Goal: Information Seeking & Learning: Learn about a topic

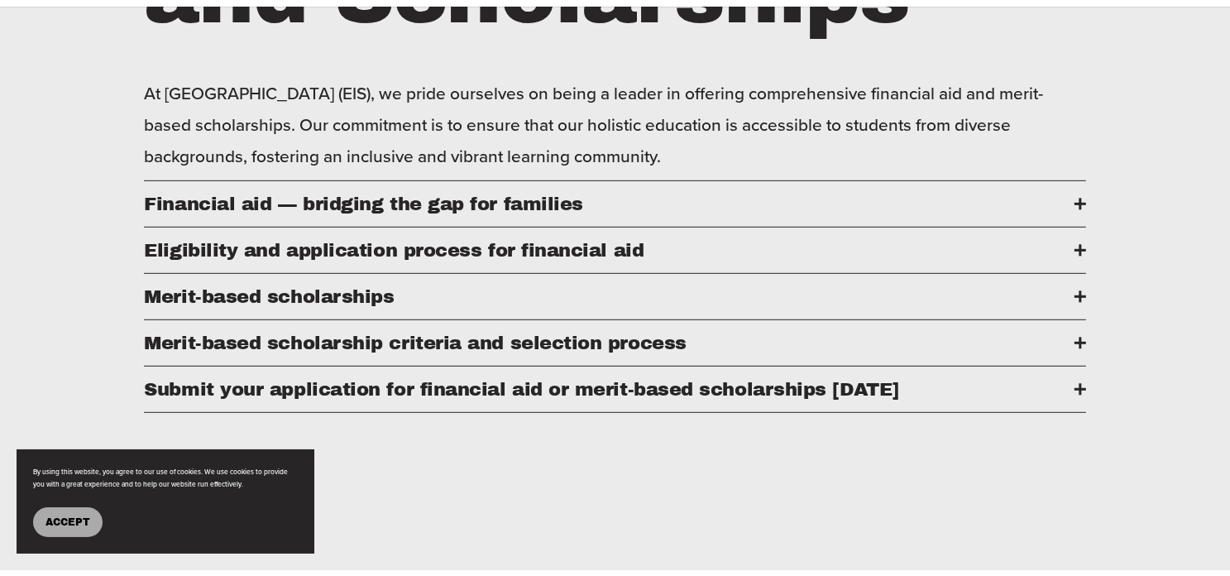
scroll to position [910, 0]
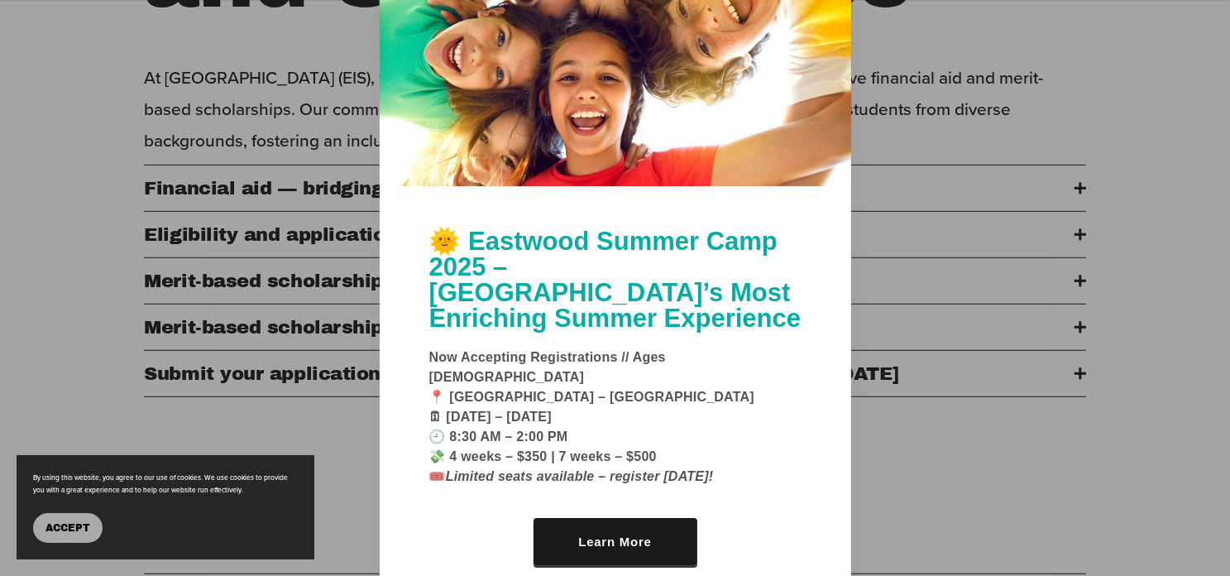
click at [61, 529] on span "Accept" at bounding box center [67, 528] width 45 height 12
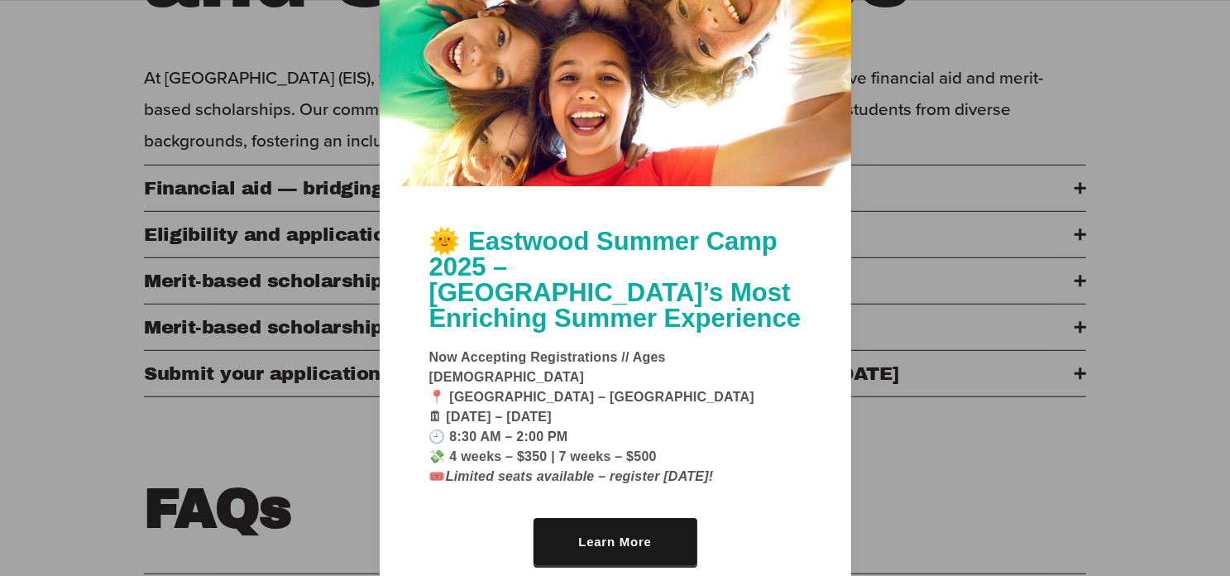
click at [937, 474] on div at bounding box center [615, 288] width 1230 height 576
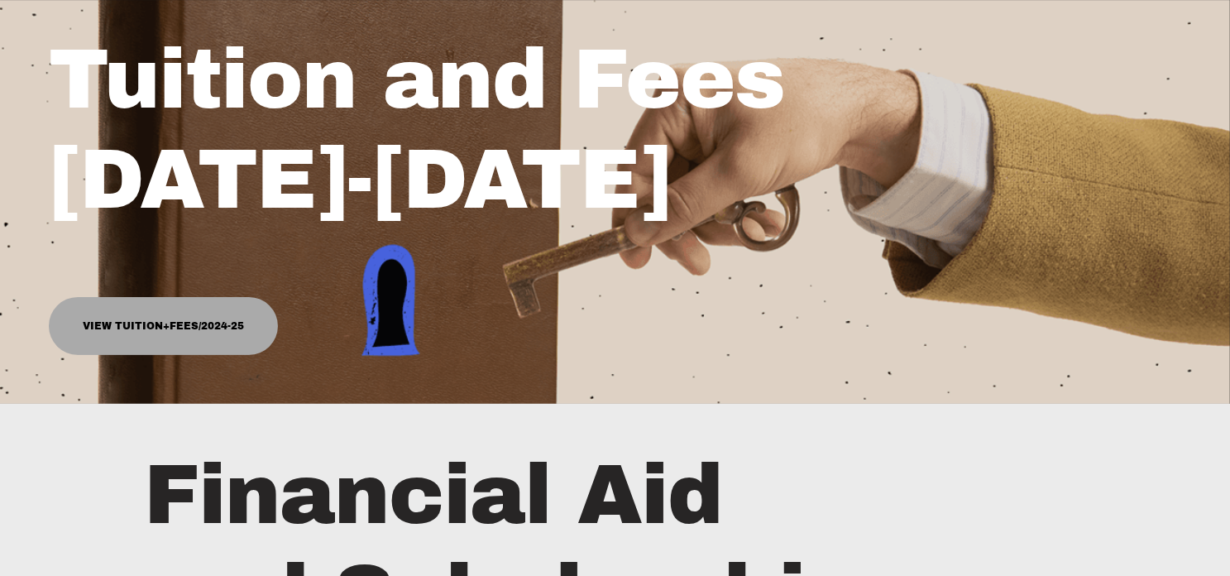
scroll to position [331, 0]
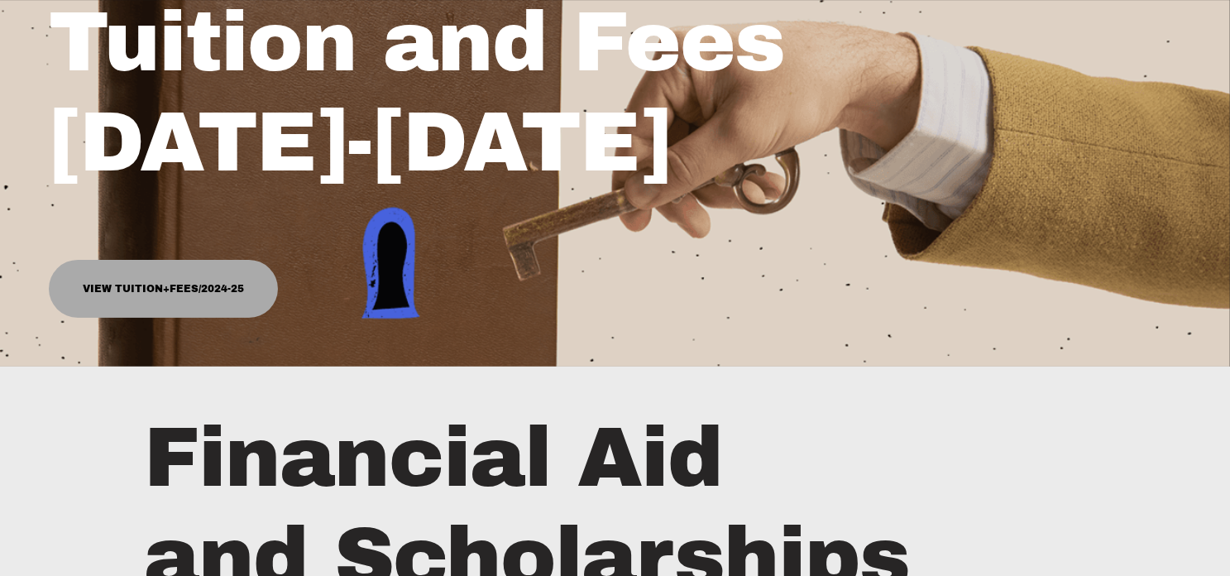
click at [175, 298] on link "View Tuition+Fees/2024-25" at bounding box center [163, 289] width 228 height 58
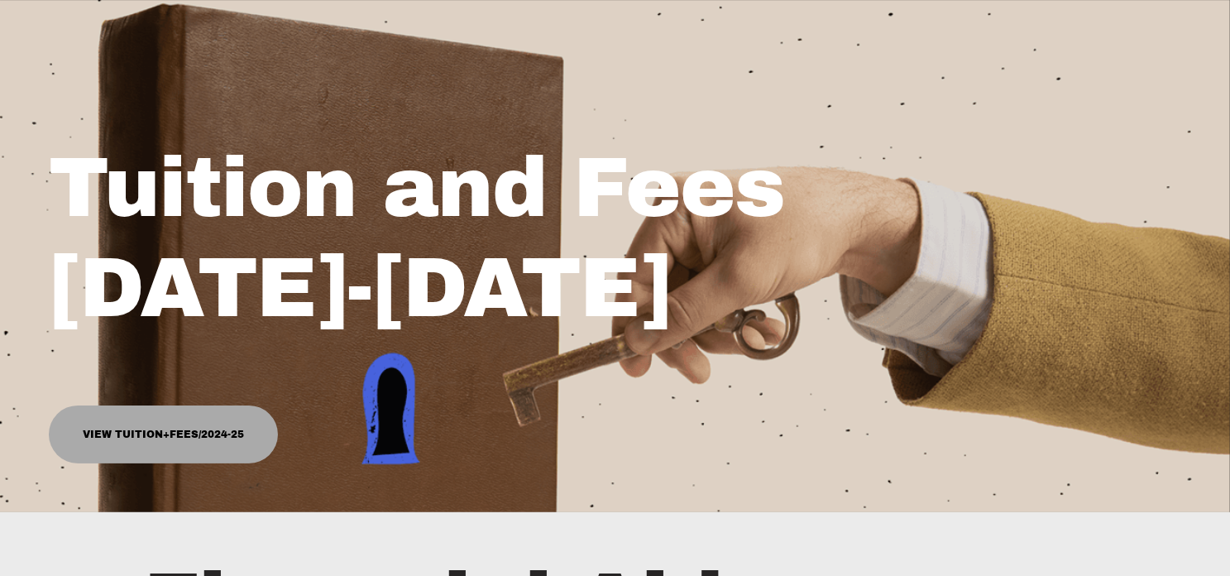
scroll to position [0, 0]
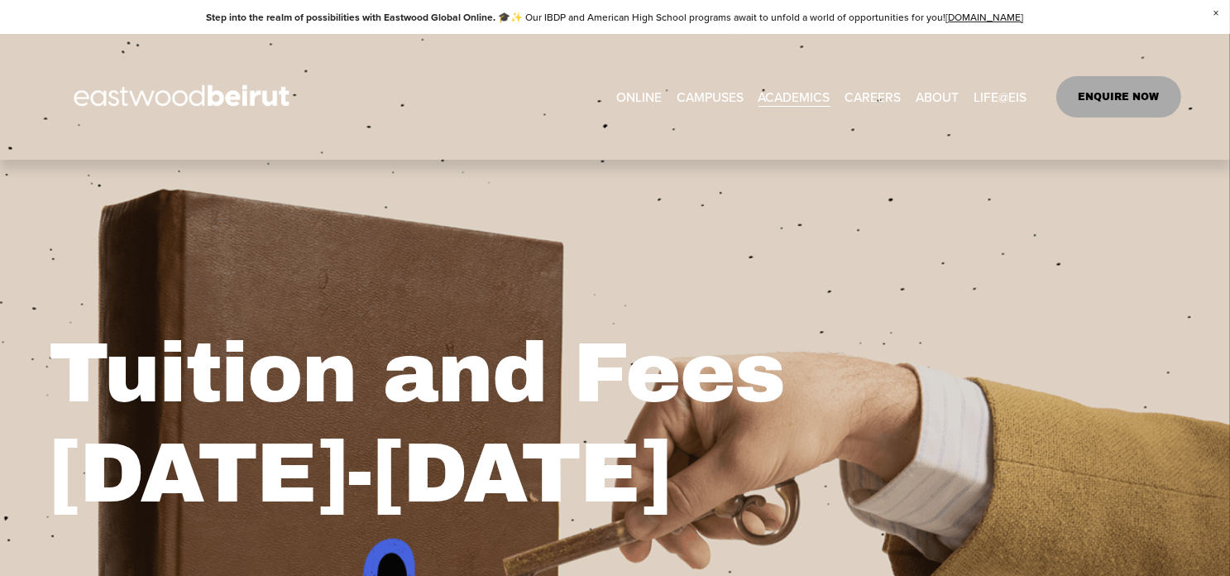
click at [0, 0] on span "Lebanese Program" at bounding box center [0, 0] width 0 height 0
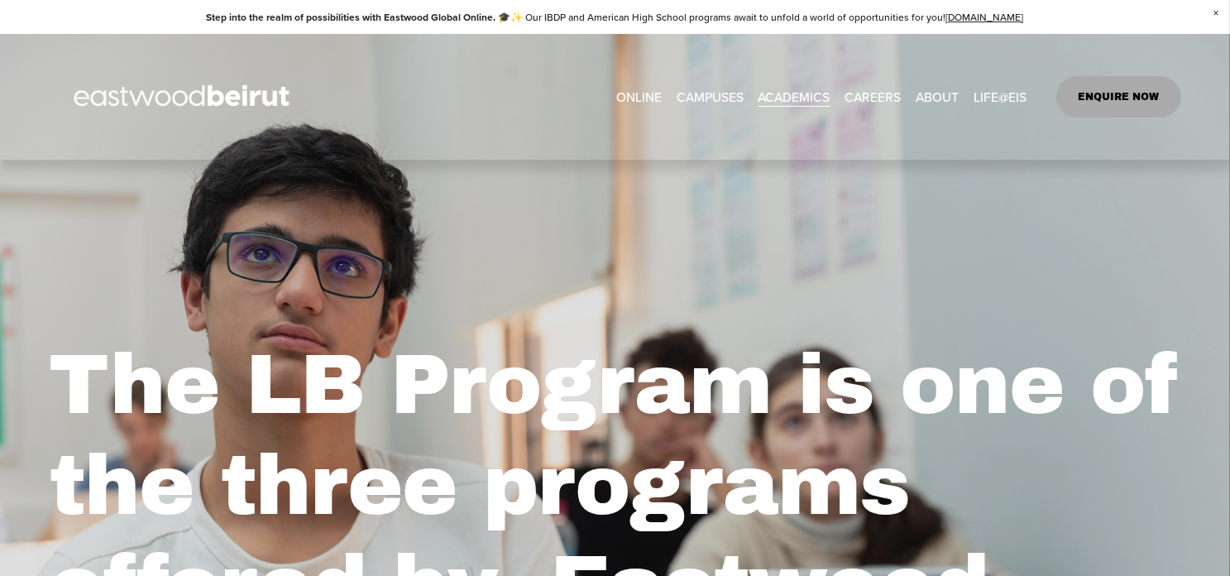
click at [0, 0] on link "EASTWOOD COLLEGE KAFARSHIMA" at bounding box center [0, 0] width 0 height 0
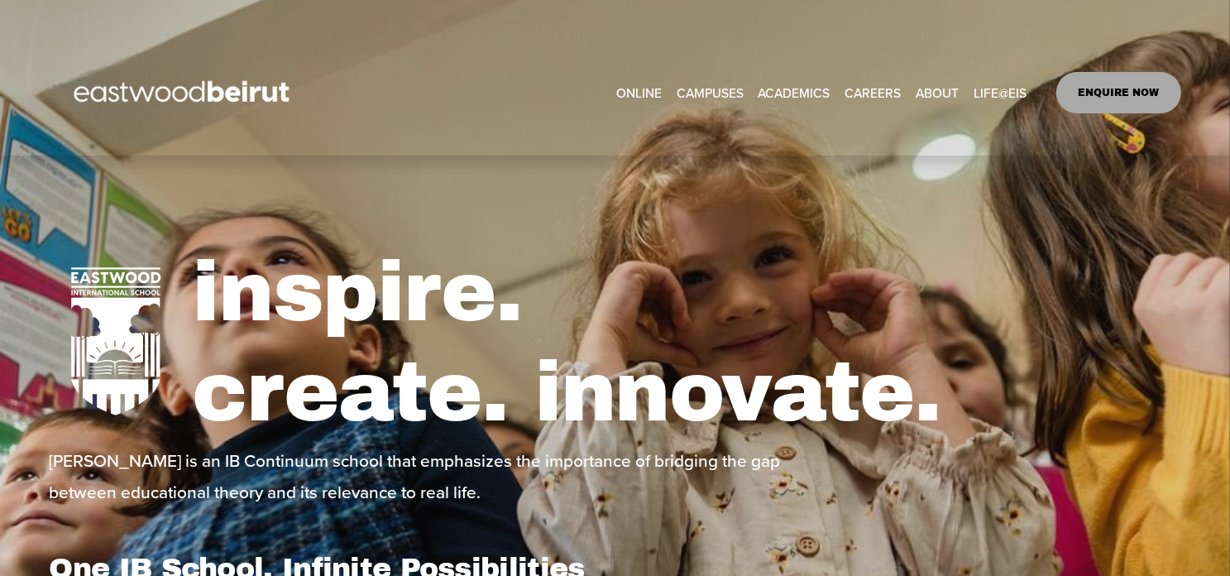
select select "**"
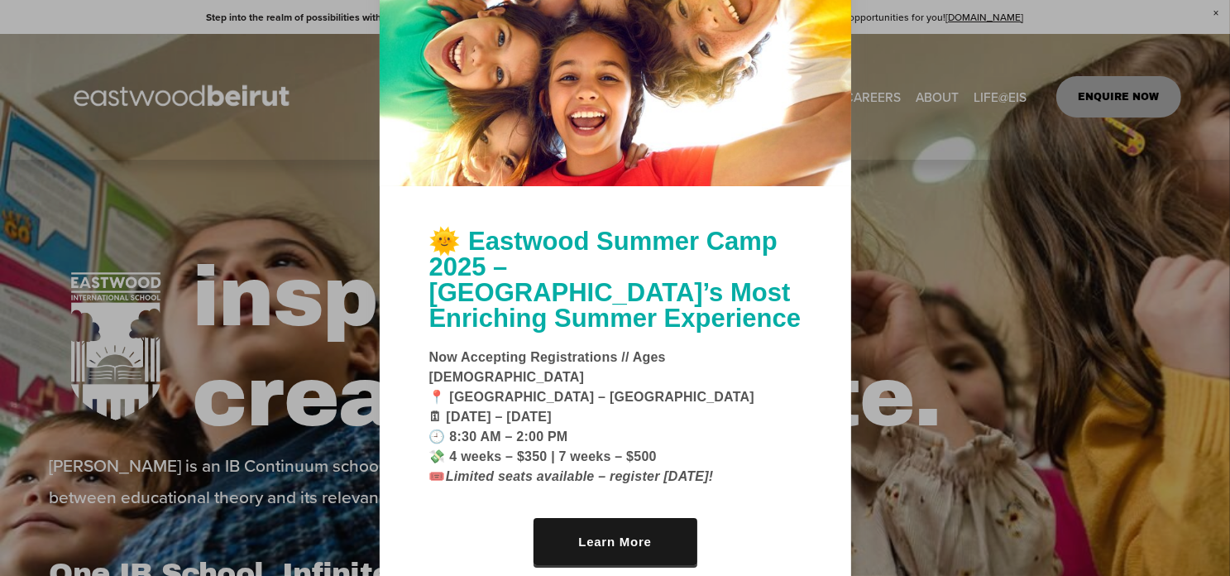
click at [945, 235] on div at bounding box center [615, 288] width 1230 height 576
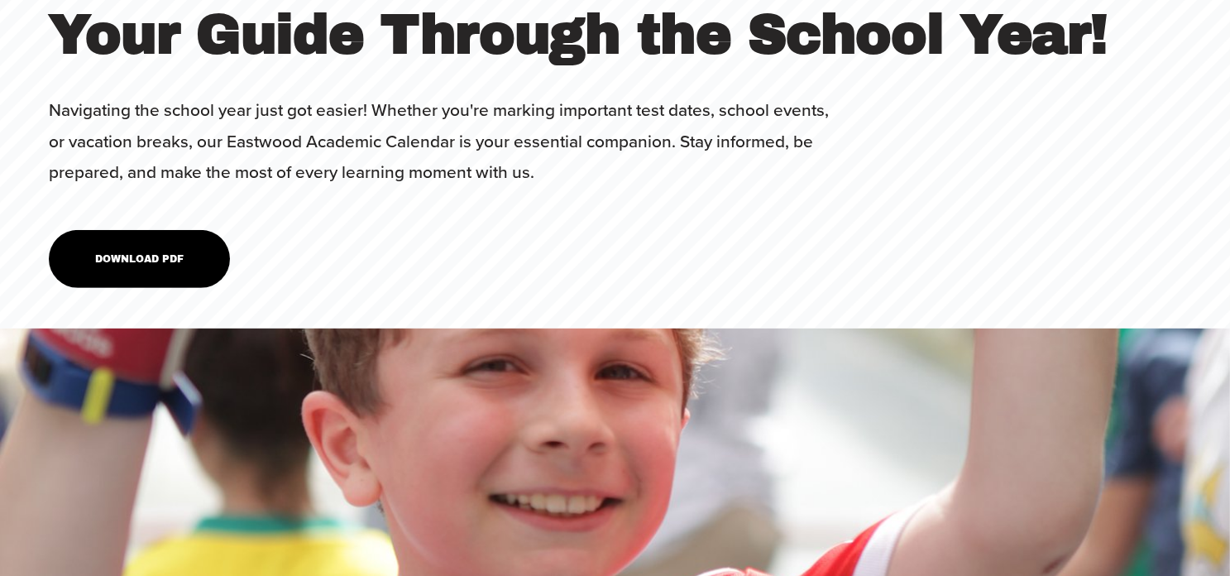
scroll to position [6783, 0]
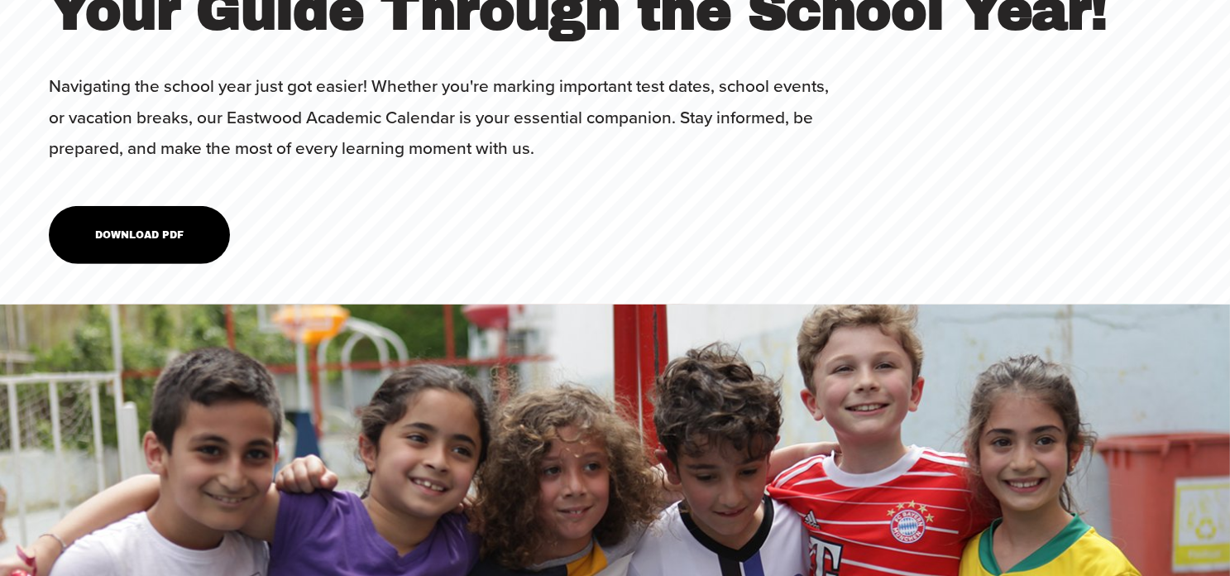
click at [149, 255] on link "Download PDF" at bounding box center [139, 235] width 181 height 58
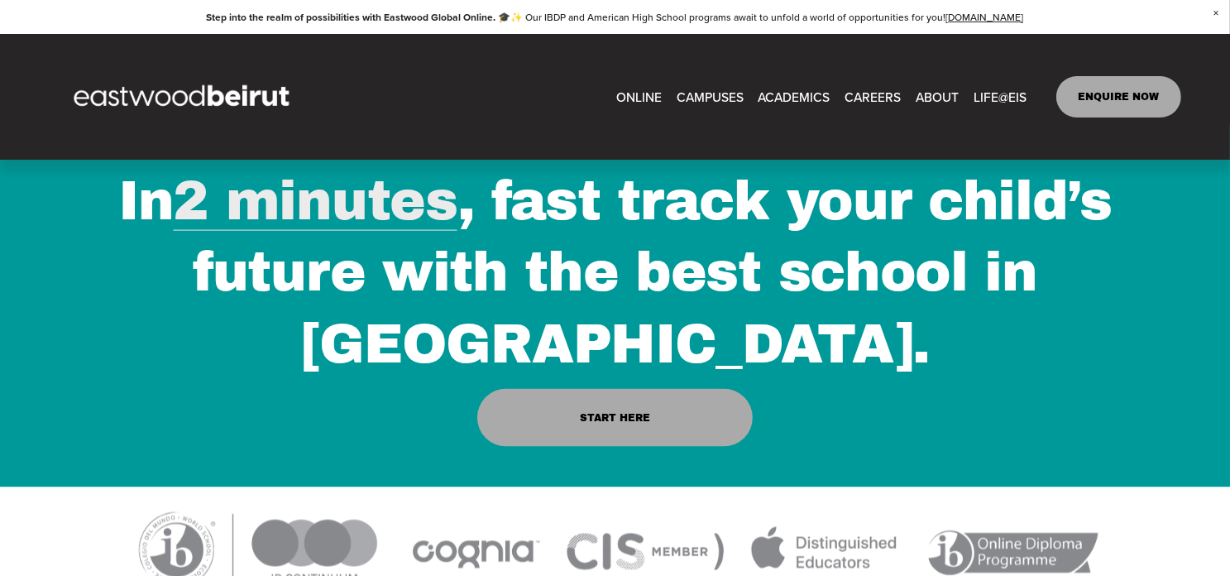
scroll to position [2399, 0]
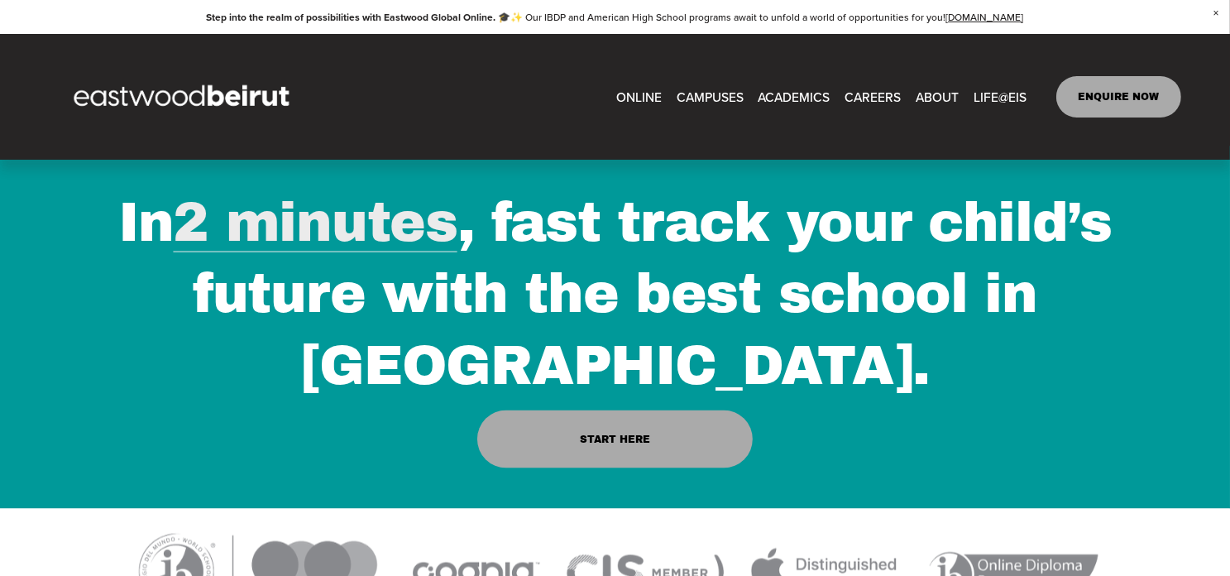
click at [0, 0] on link "EASTWOOD COLLEGE KAFARSHIMA" at bounding box center [0, 0] width 0 height 0
